Goal: Find specific page/section: Find specific page/section

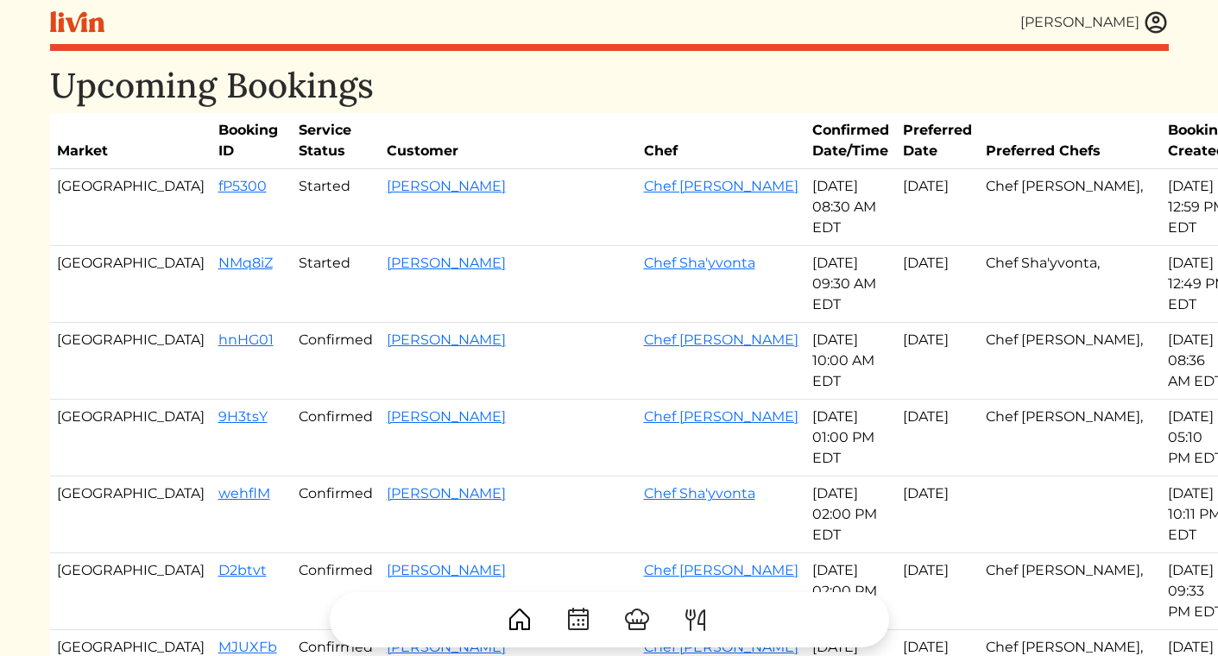
click at [1155, 21] on img at bounding box center [1156, 22] width 26 height 26
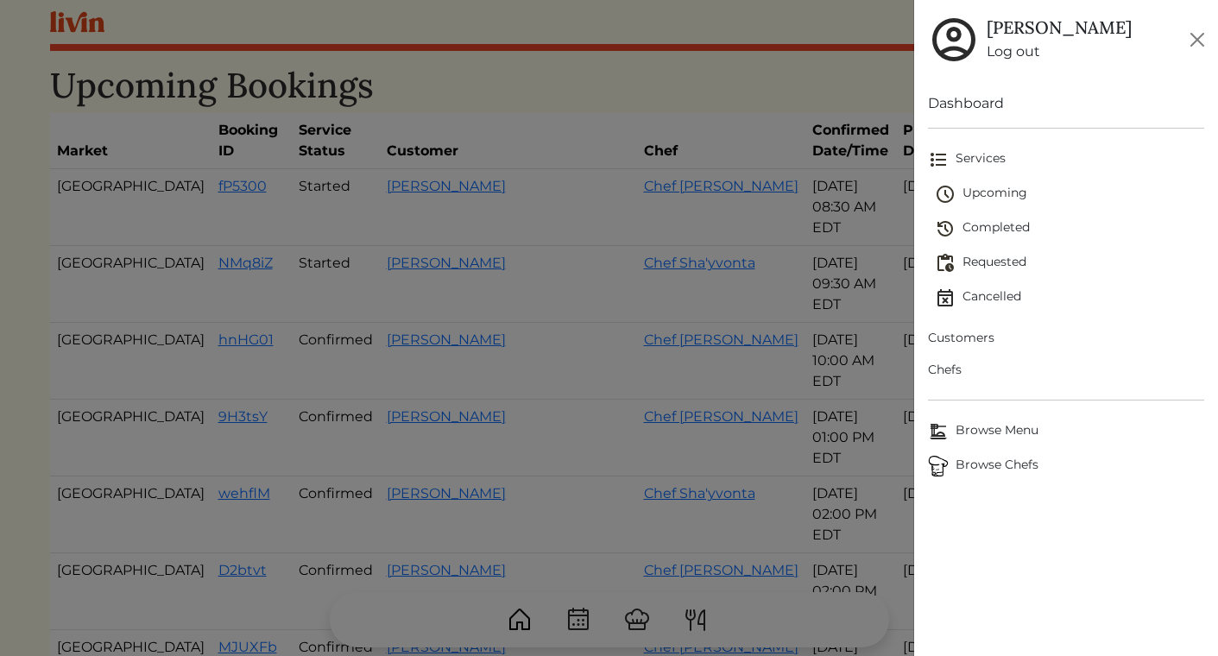
click at [988, 191] on span "Upcoming" at bounding box center [1069, 194] width 269 height 21
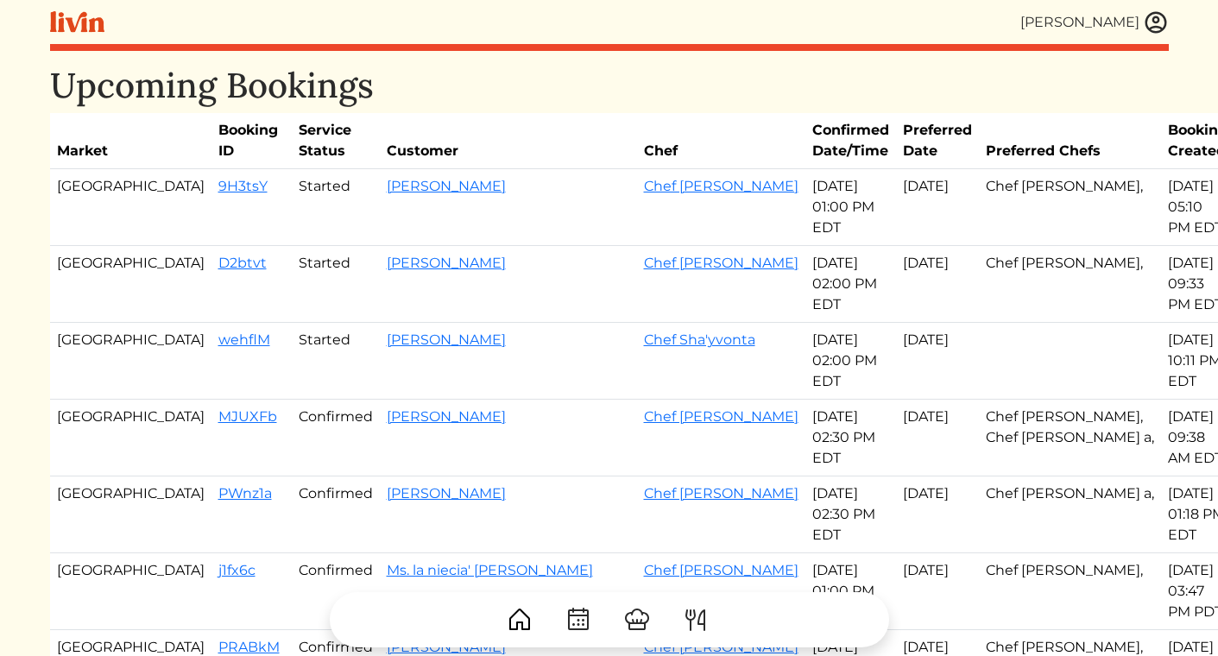
click at [1160, 23] on img at bounding box center [1156, 22] width 26 height 26
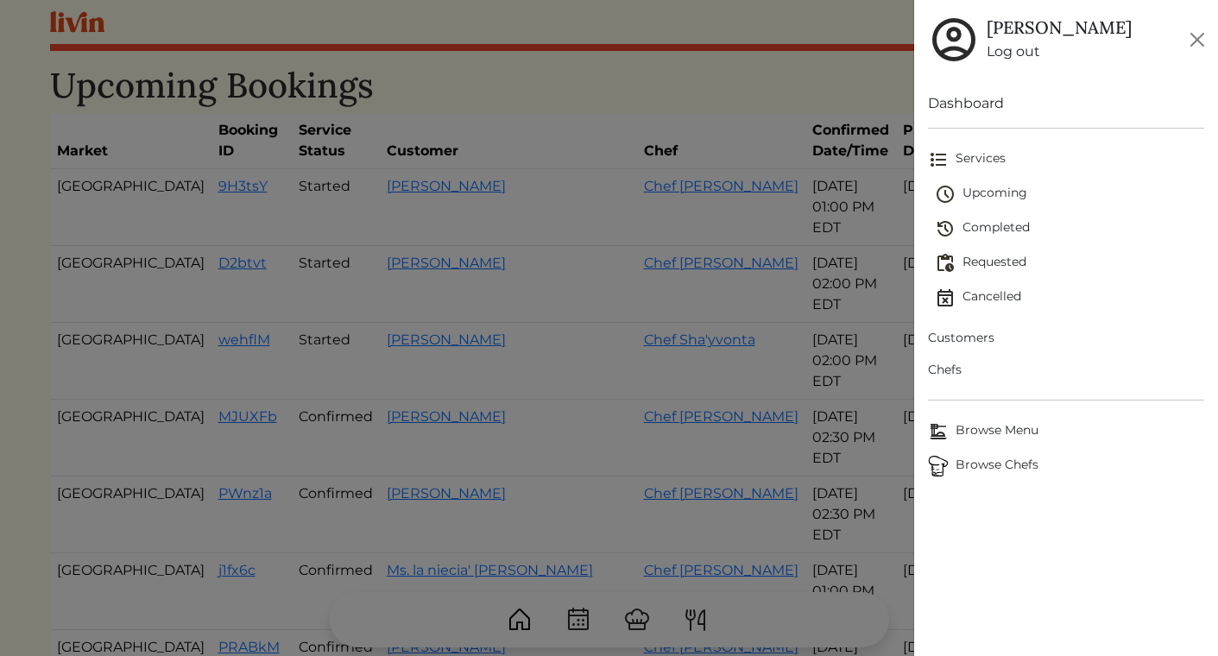
click at [938, 345] on span "Customers" at bounding box center [1066, 338] width 276 height 18
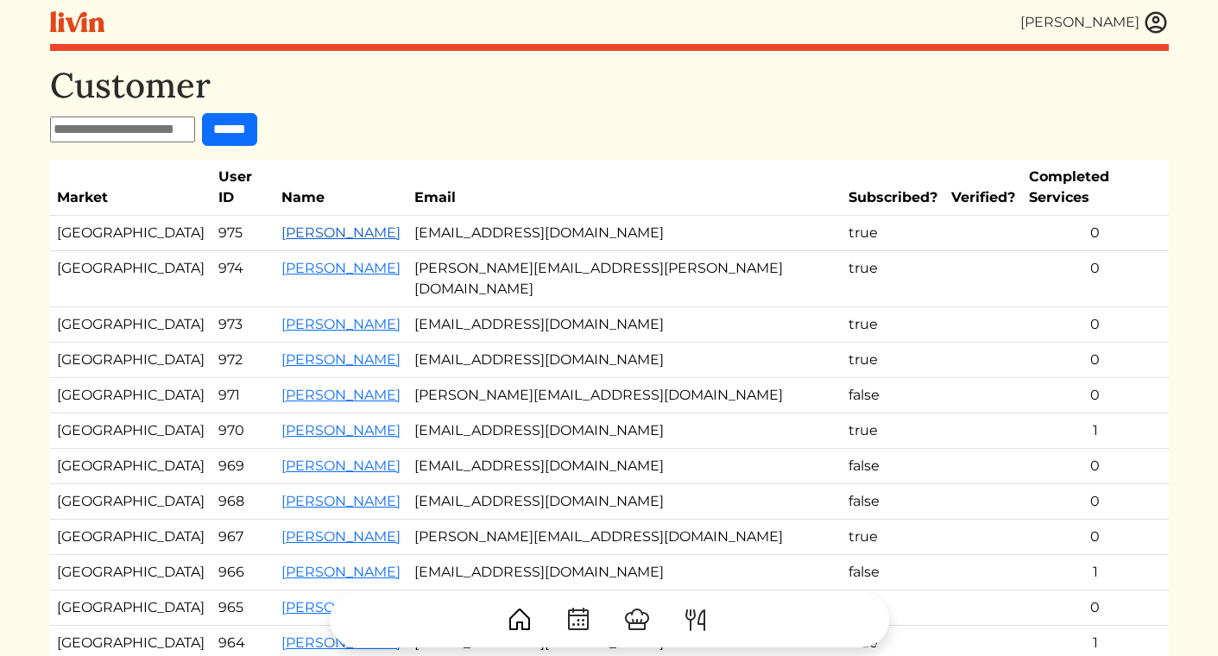
click at [281, 224] on link "[PERSON_NAME]" at bounding box center [340, 232] width 119 height 16
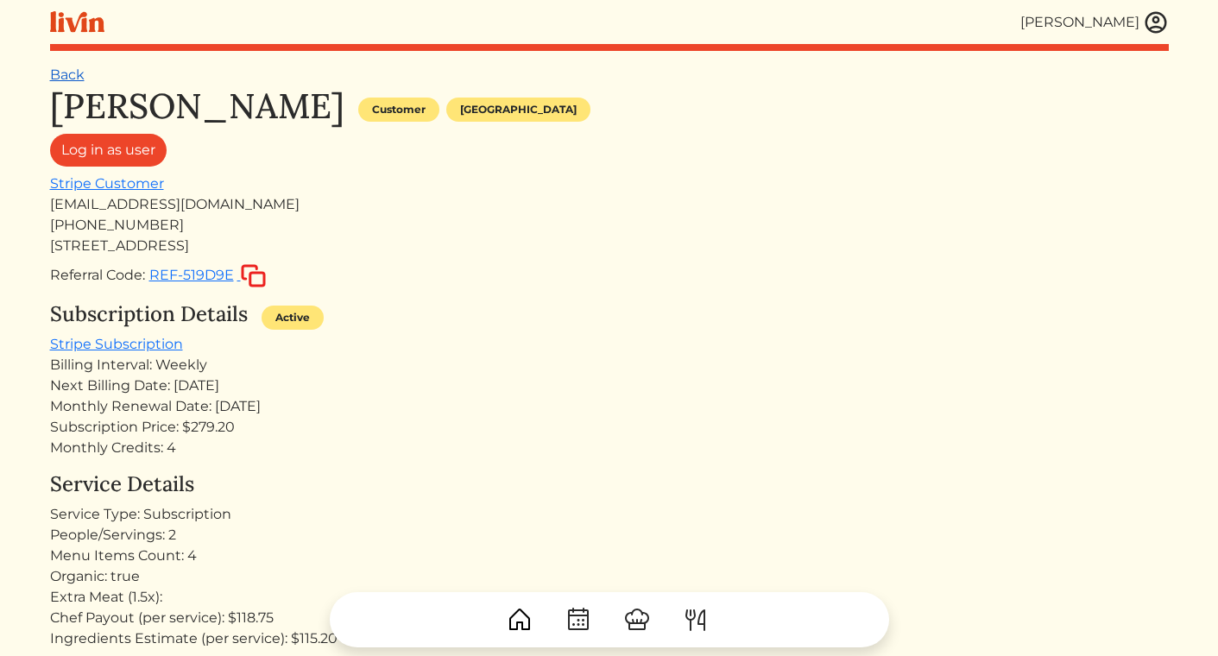
click at [56, 76] on link "Back" at bounding box center [67, 74] width 35 height 16
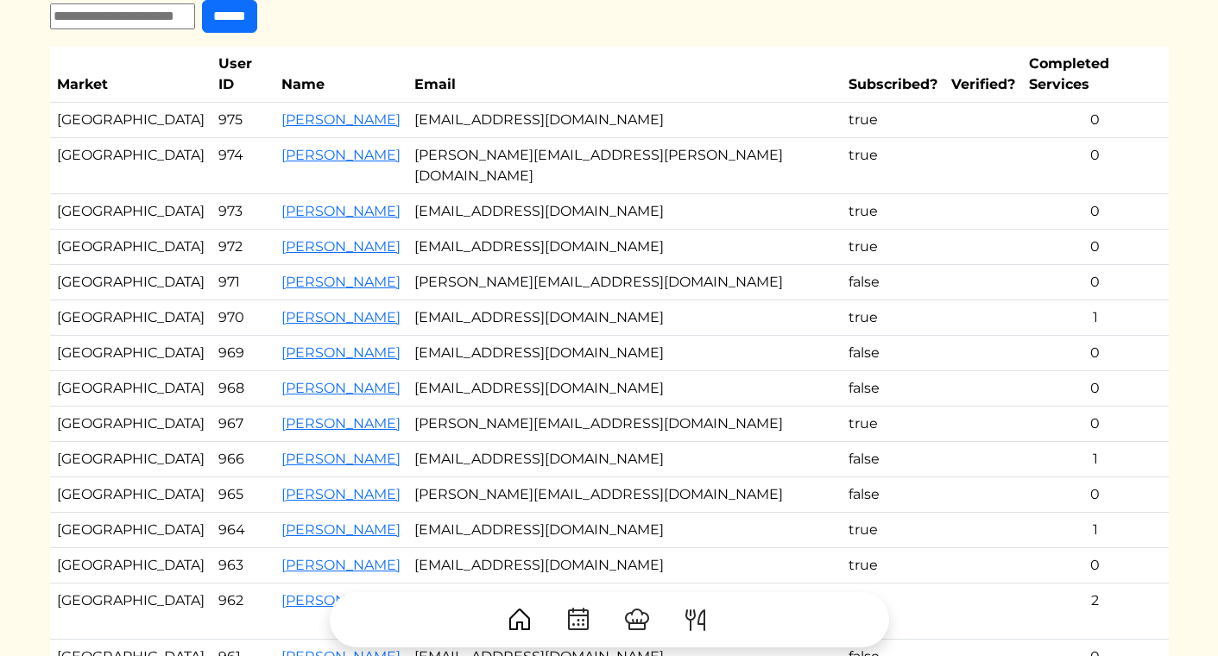
scroll to position [123, 0]
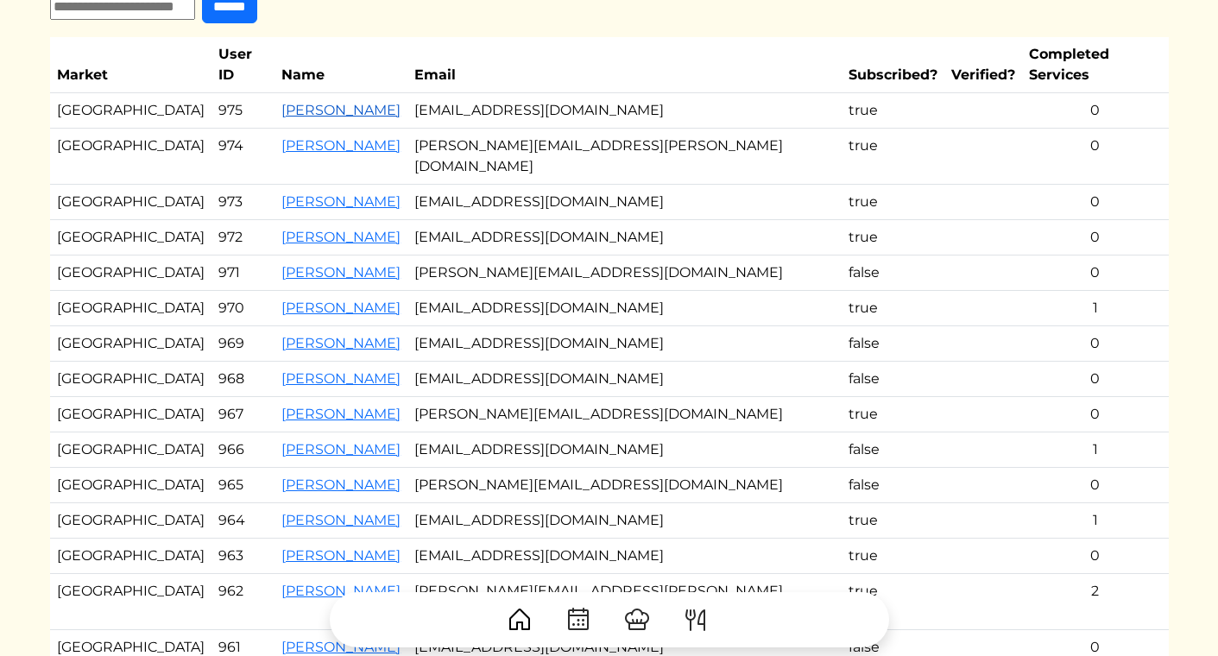
click at [281, 102] on link "[PERSON_NAME]" at bounding box center [340, 110] width 119 height 16
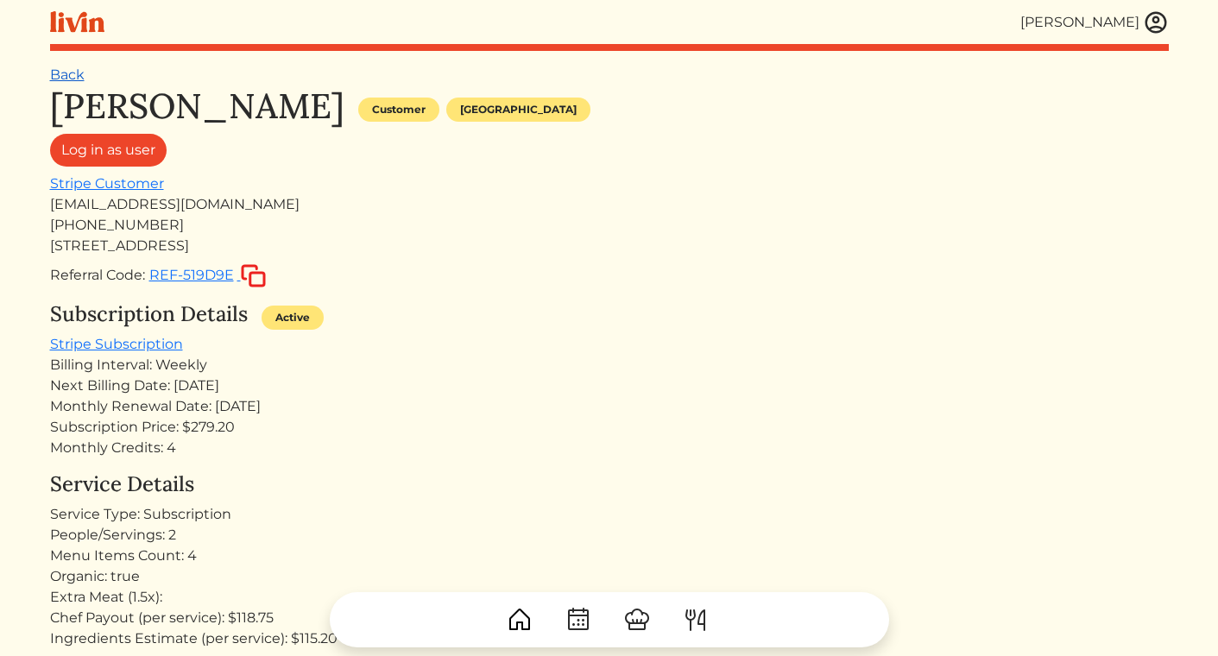
click at [69, 79] on link "Back" at bounding box center [67, 74] width 35 height 16
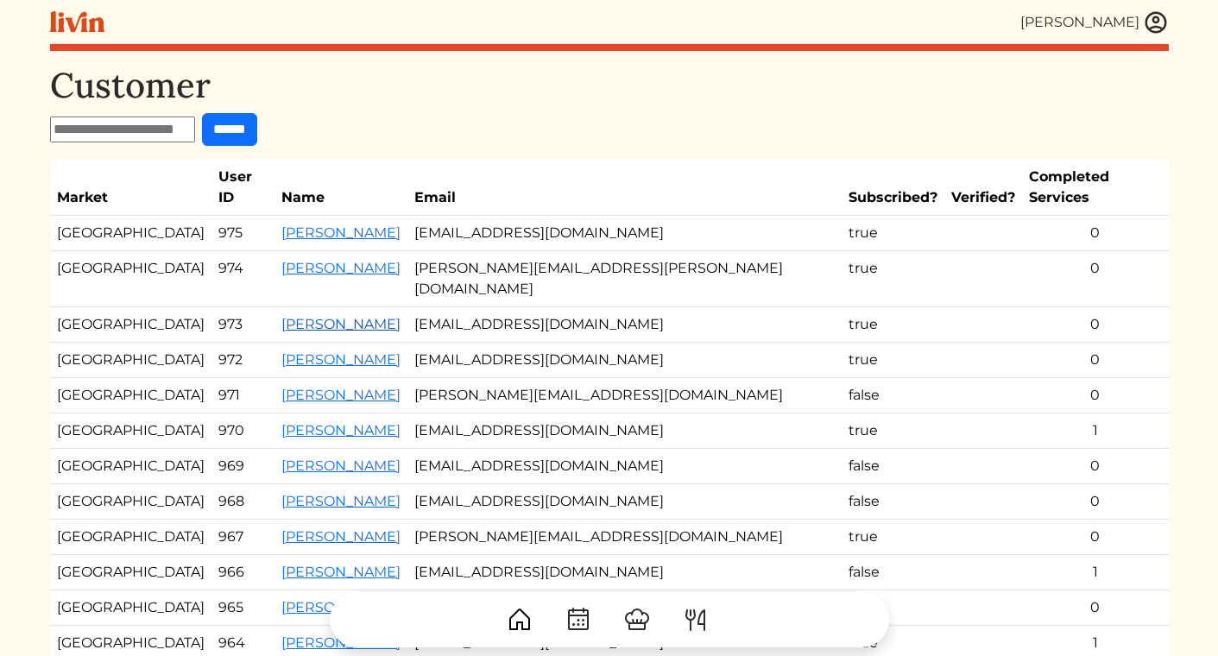
click at [326, 316] on link "[PERSON_NAME]" at bounding box center [340, 324] width 119 height 16
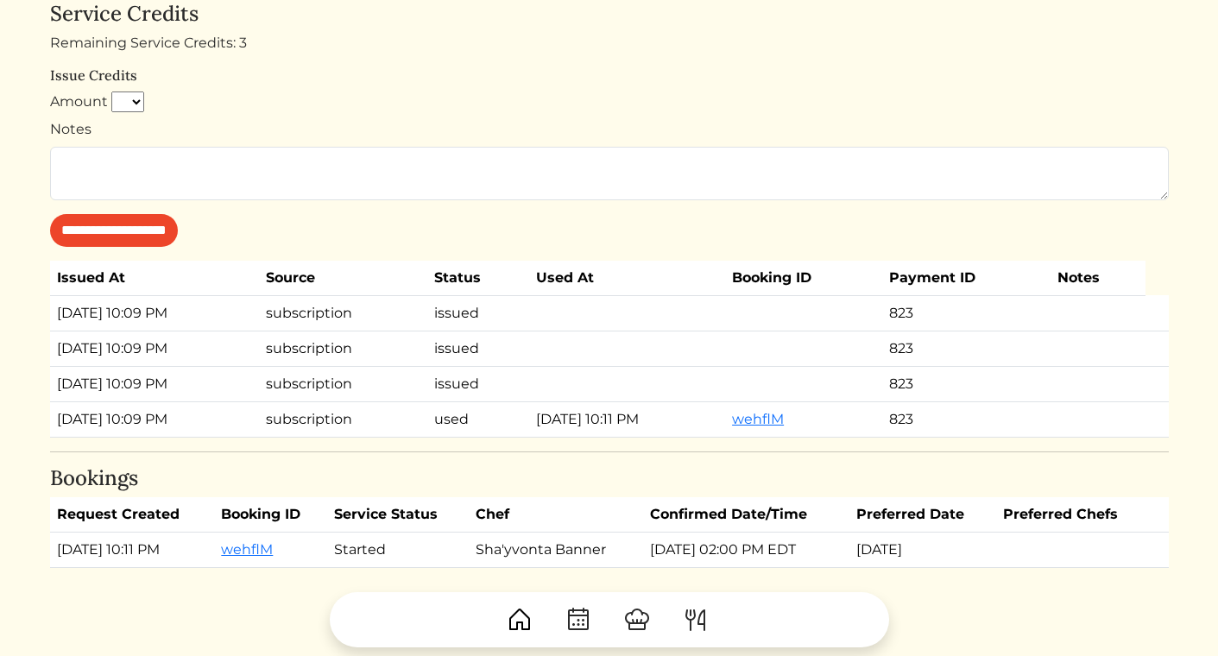
scroll to position [1038, 0]
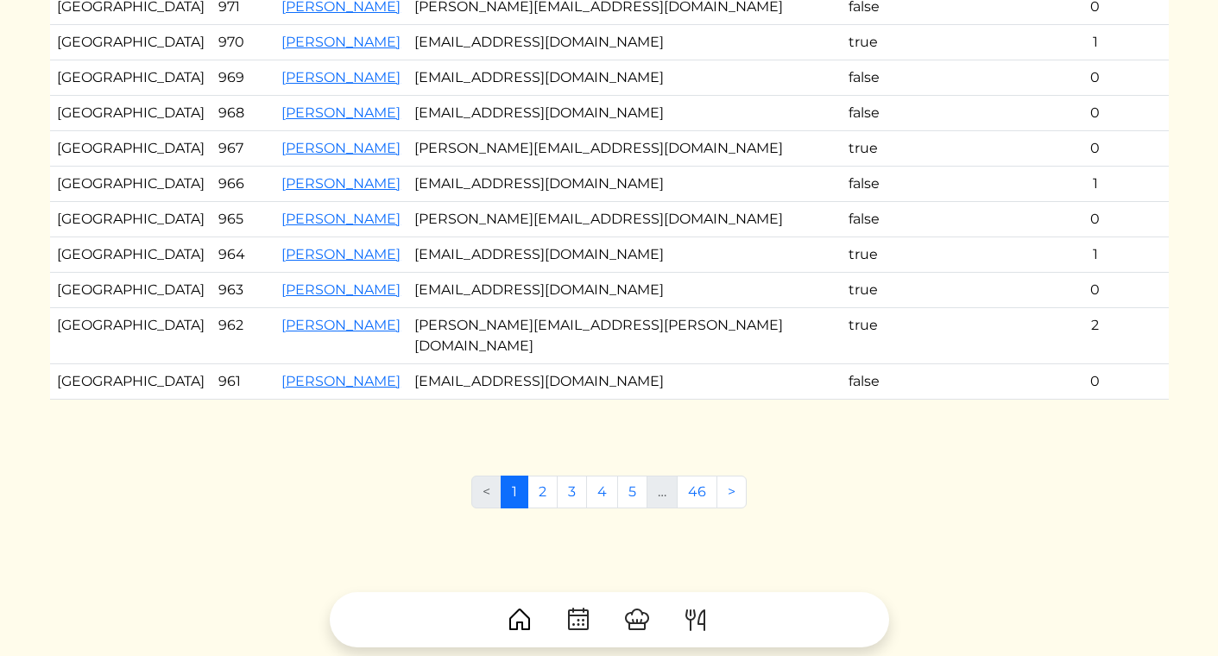
scroll to position [395, 0]
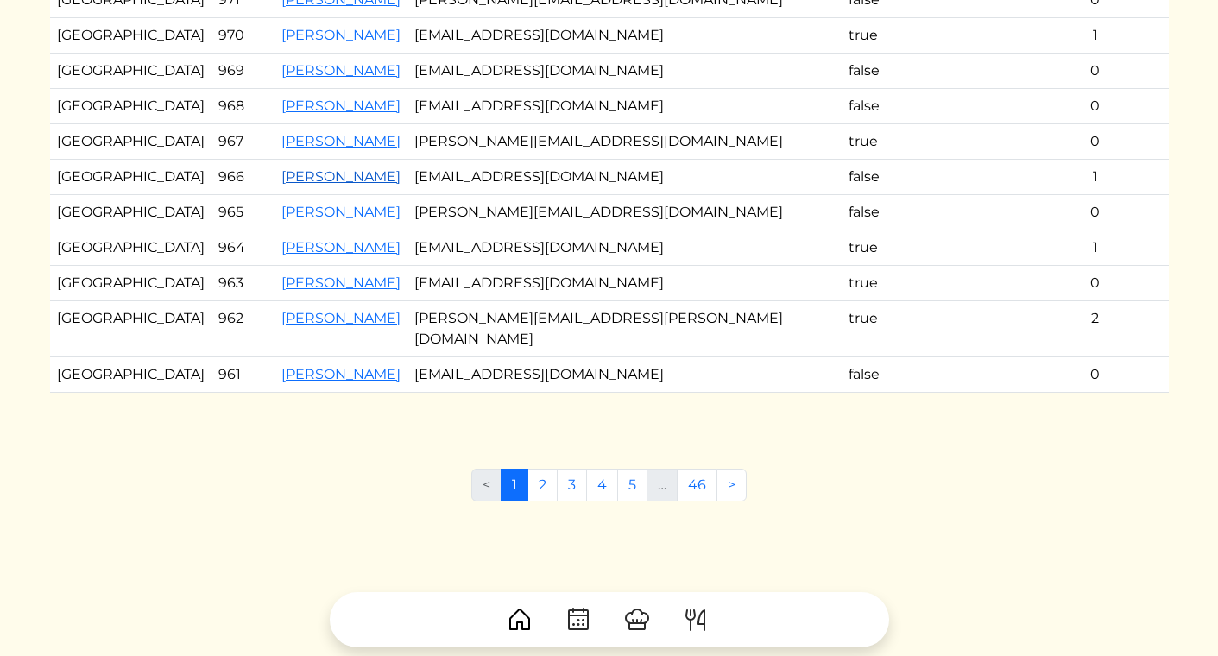
click at [299, 168] on link "[PERSON_NAME]" at bounding box center [340, 176] width 119 height 16
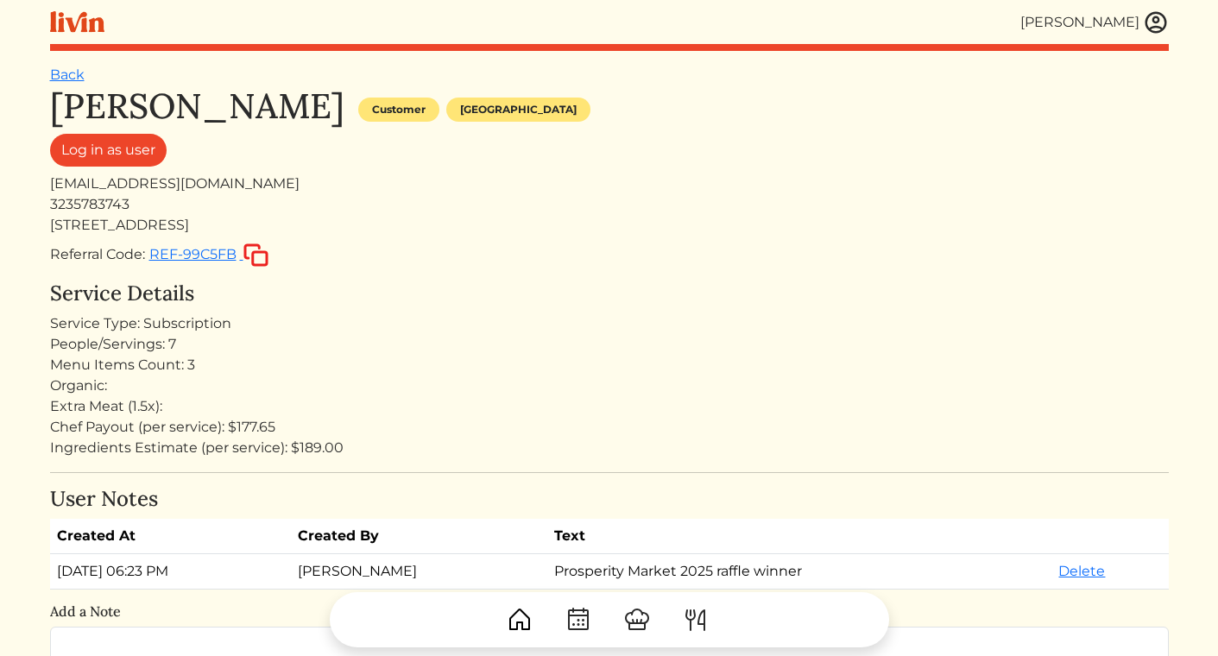
click at [61, 85] on h1 "[PERSON_NAME]" at bounding box center [197, 105] width 294 height 41
click at [61, 82] on link "Back" at bounding box center [67, 74] width 35 height 16
